Goal: Information Seeking & Learning: Understand process/instructions

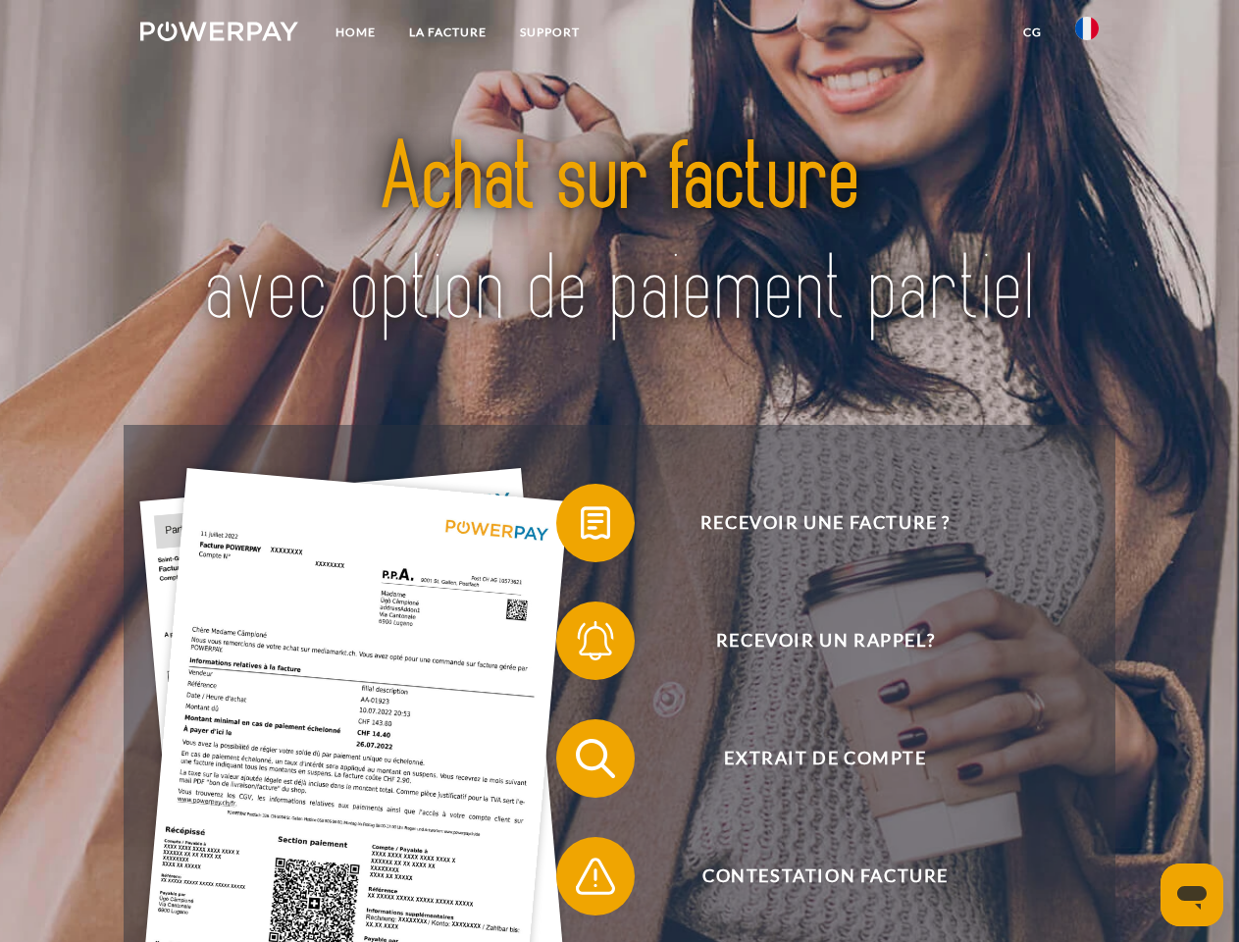
click at [219, 34] on img at bounding box center [219, 32] width 158 height 20
click at [1087, 34] on img at bounding box center [1087, 29] width 24 height 24
click at [1032, 32] on link "CG" at bounding box center [1032, 32] width 52 height 35
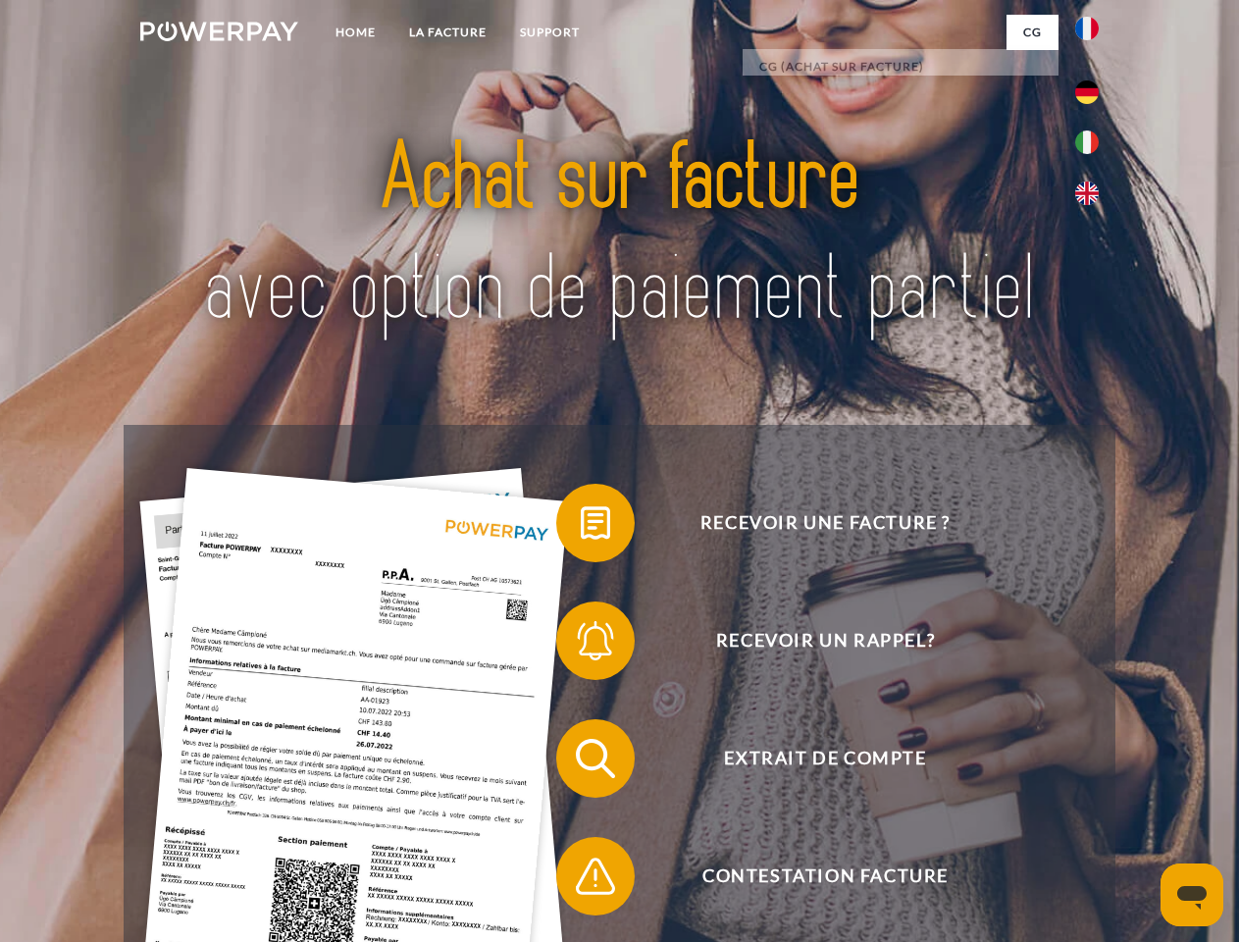
click at [581, 527] on span at bounding box center [566, 523] width 98 height 98
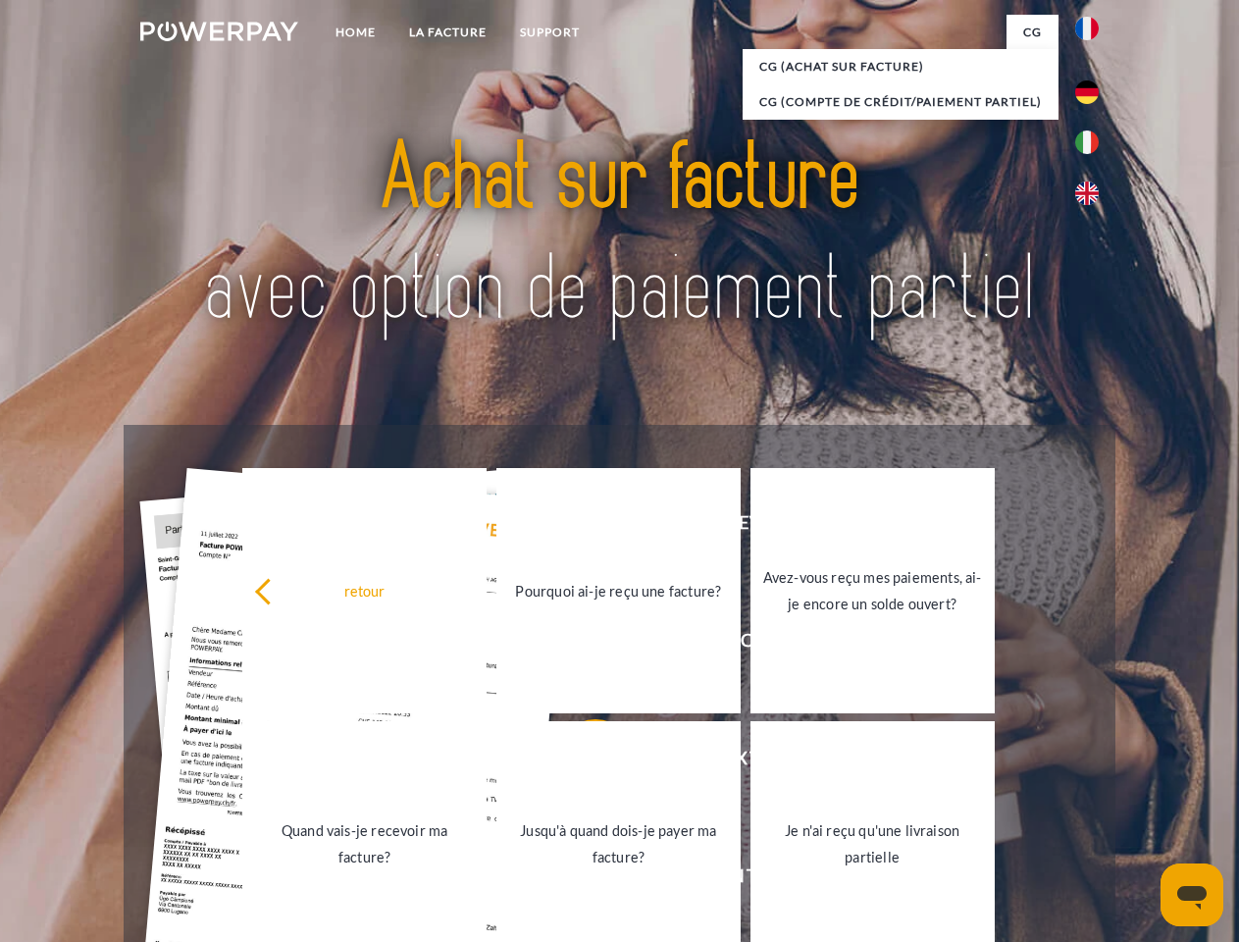
click at [581, 762] on link "Jusqu'à quand dois-je payer ma facture?" at bounding box center [618, 843] width 244 height 245
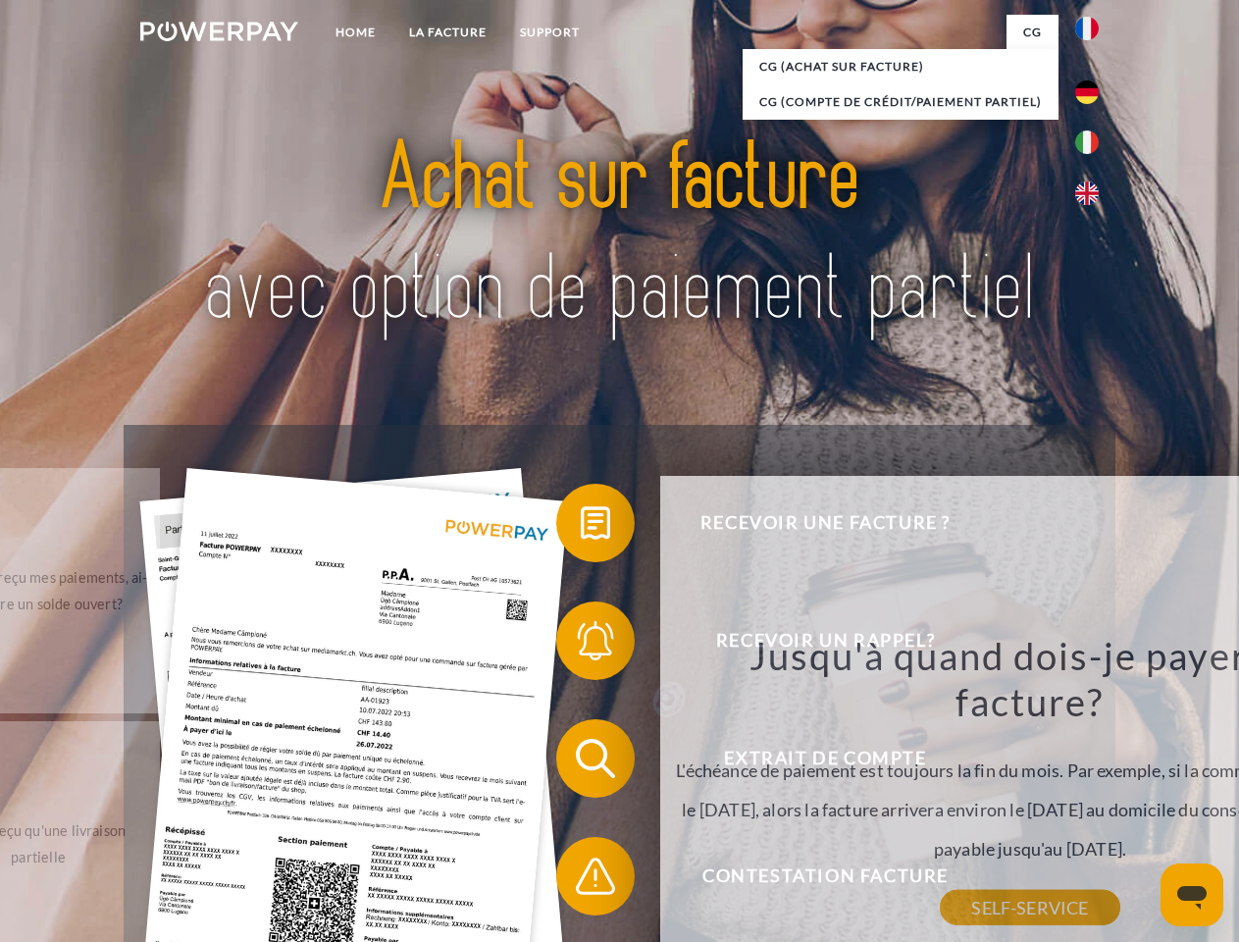
click at [672, 880] on div "Jusqu'à quand dois-je payer ma facture? L'échéance de paiement est toujours la …" at bounding box center [1030, 770] width 716 height 276
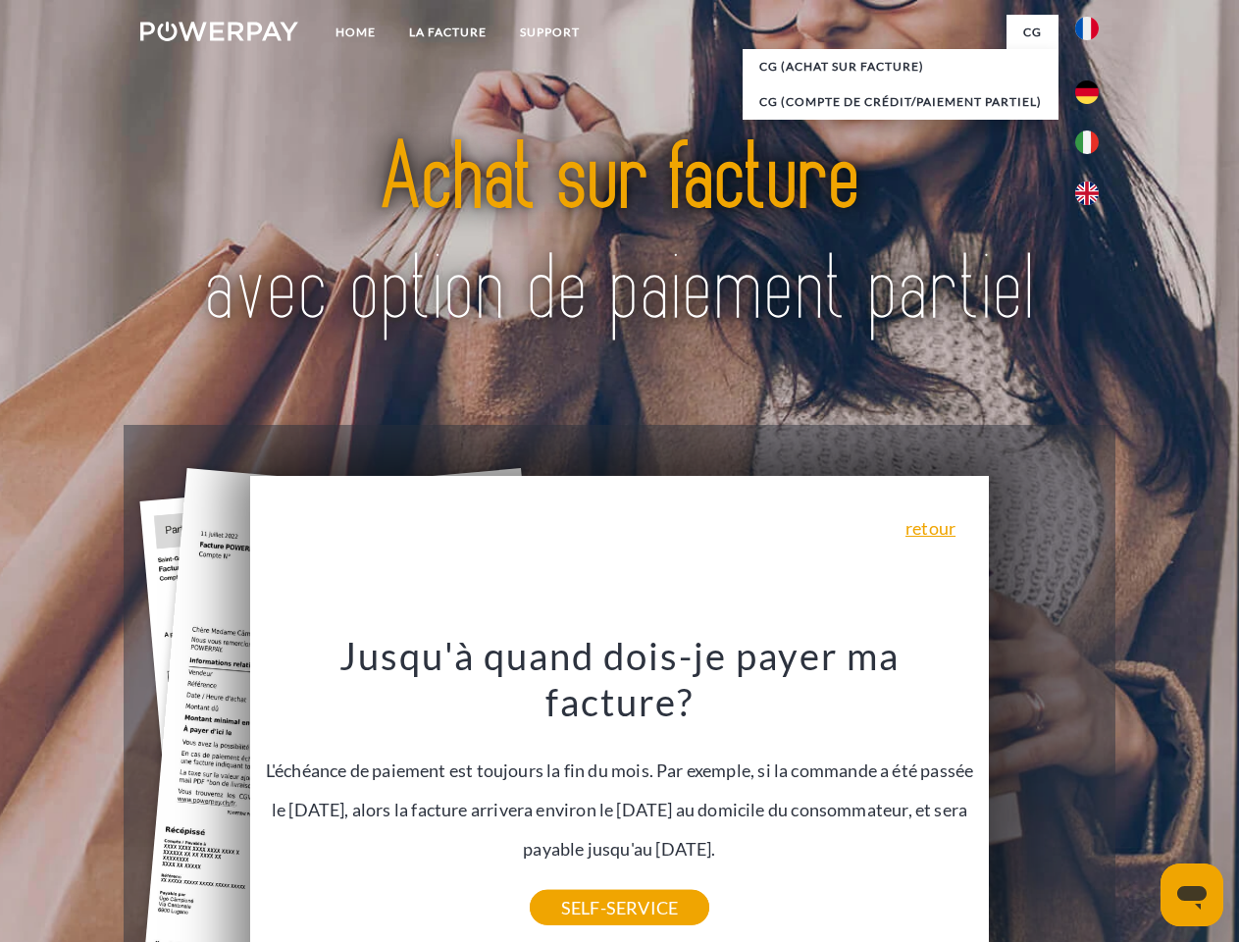
click at [1192, 895] on icon "Ouvrir la fenêtre de messagerie" at bounding box center [1191, 898] width 29 height 24
